Goal: Navigation & Orientation: Go to known website

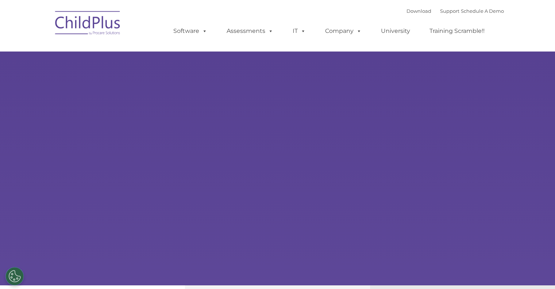
select select "MEDIUM"
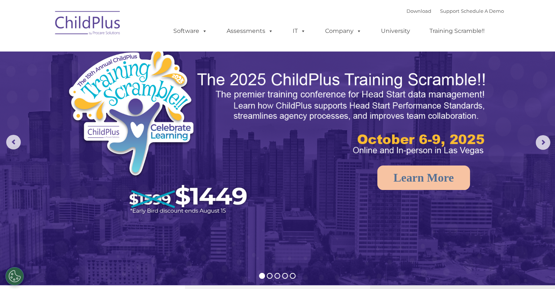
click at [102, 16] on img at bounding box center [87, 24] width 73 height 36
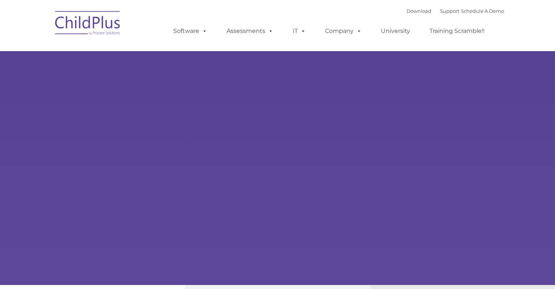
type input ""
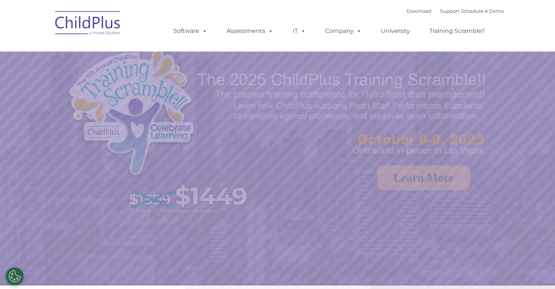
select select "MEDIUM"
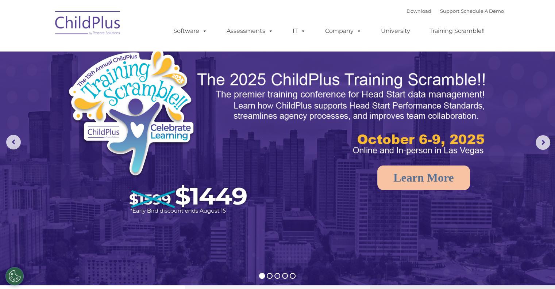
click at [45, 28] on nav "Download Support | Schedule A Demo  MENU MENU Software ChildPlus: The original…" at bounding box center [277, 25] width 555 height 51
